Goal: Information Seeking & Learning: Learn about a topic

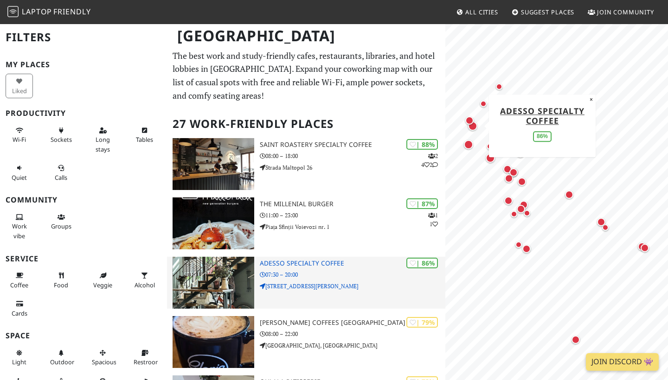
click at [316, 266] on div "| 86% ADESSO Specialty Coffee 07:30 – 20:00 Strada Barbu Delavrancea 1" at bounding box center [353, 283] width 186 height 52
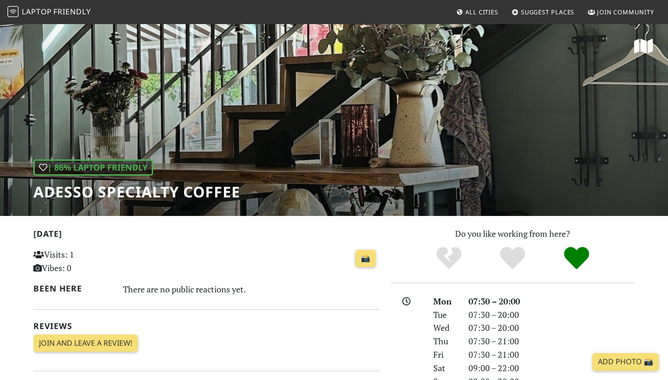
click at [436, 103] on div "| 86% Laptop Friendly ADESSO Specialty Coffee" at bounding box center [334, 119] width 668 height 193
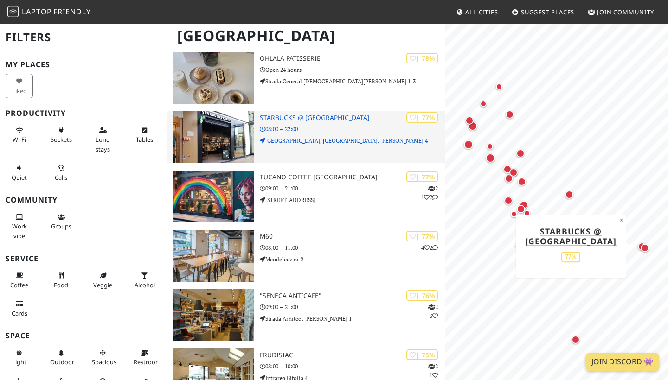
scroll to position [325, 0]
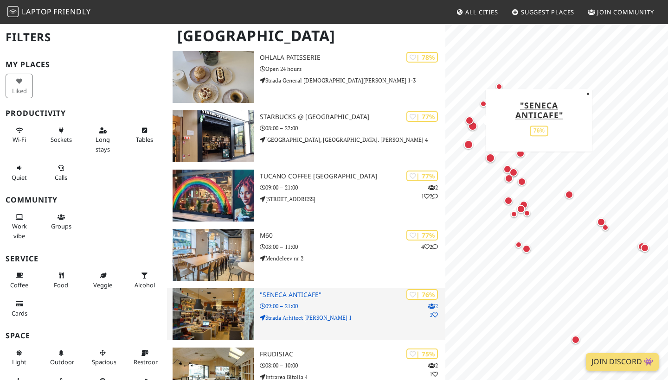
click at [313, 297] on h3 ""Seneca Anticafe"" at bounding box center [353, 295] width 186 height 8
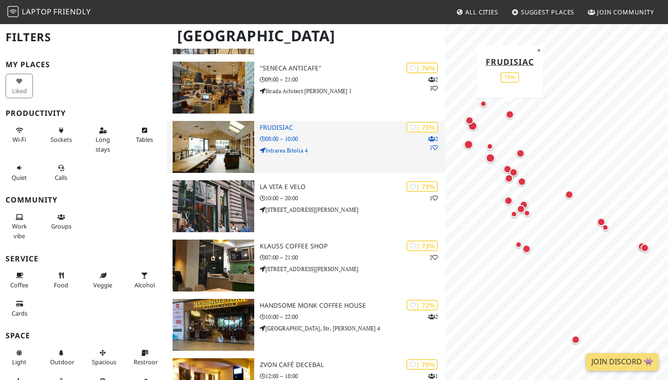
scroll to position [554, 0]
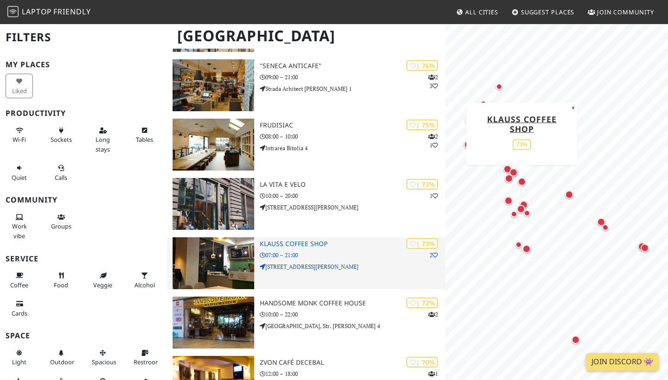
click at [296, 245] on h3 "Klauss Coffee Shop" at bounding box center [353, 244] width 186 height 8
